Goal: Transaction & Acquisition: Purchase product/service

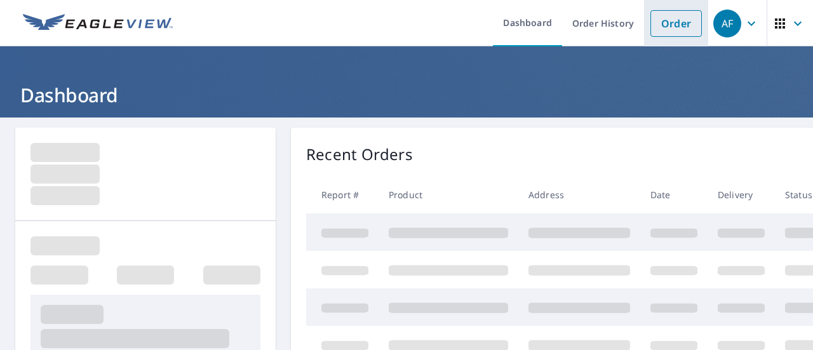
click at [664, 27] on link "Order" at bounding box center [675, 23] width 51 height 27
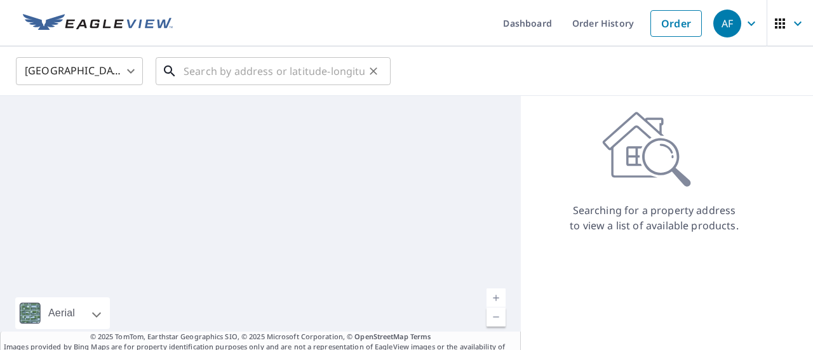
click at [297, 73] on input "text" at bounding box center [274, 71] width 181 height 36
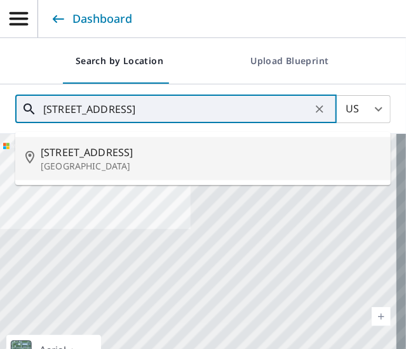
click at [103, 163] on p "[GEOGRAPHIC_DATA]" at bounding box center [211, 166] width 340 height 13
type input "[STREET_ADDRESS]"
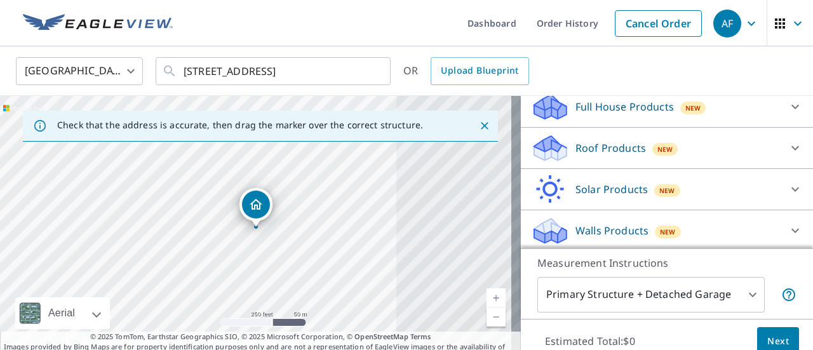
scroll to position [143, 0]
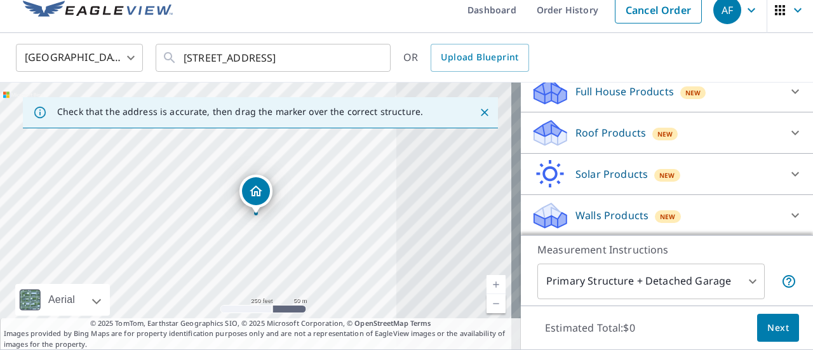
click at [707, 138] on div "Roof Products New" at bounding box center [655, 133] width 249 height 30
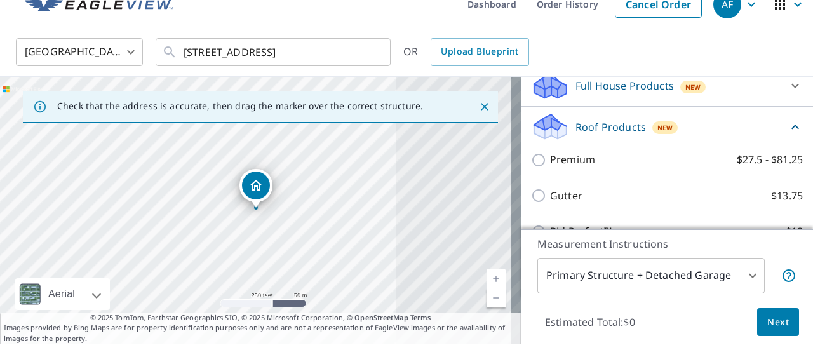
scroll to position [19, 0]
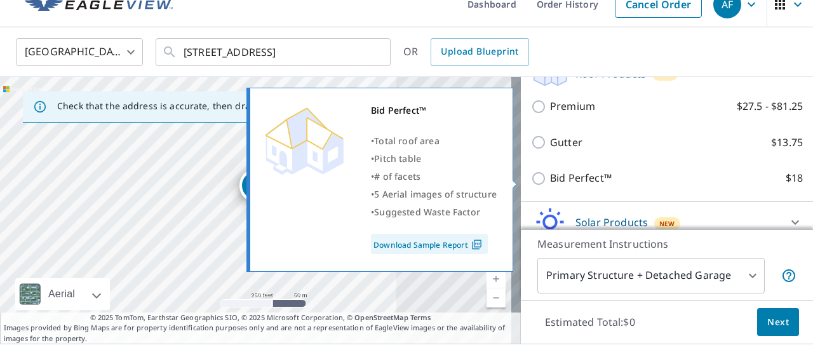
click at [575, 176] on p "Bid Perfect™" at bounding box center [581, 178] width 62 height 16
click at [550, 176] on input "Bid Perfect™ $18" at bounding box center [540, 178] width 19 height 15
checkbox input "true"
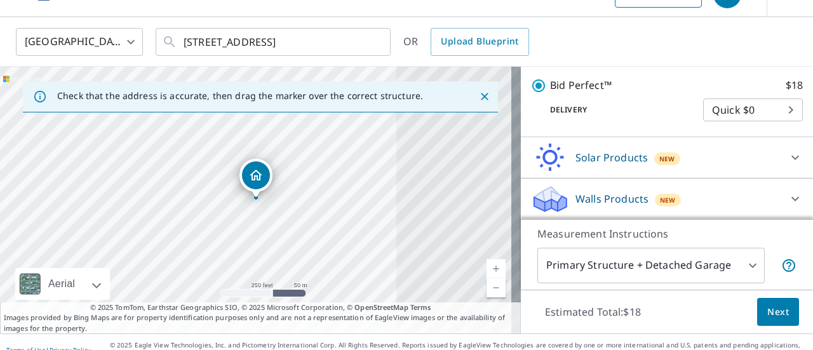
scroll to position [30, 0]
click at [775, 304] on span "Next" at bounding box center [778, 312] width 22 height 16
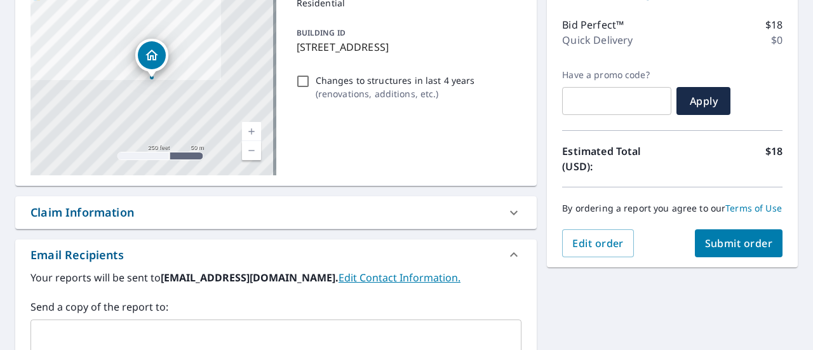
scroll to position [154, 0]
click at [727, 250] on span "Submit order" at bounding box center [739, 243] width 68 height 14
checkbox input "true"
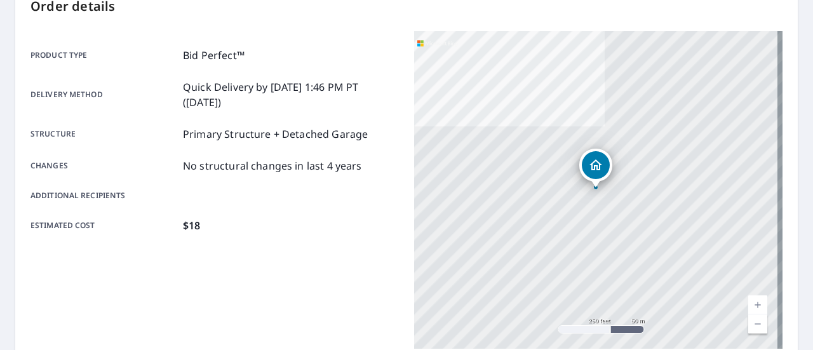
scroll to position [166, 0]
